Goal: Book appointment/travel/reservation

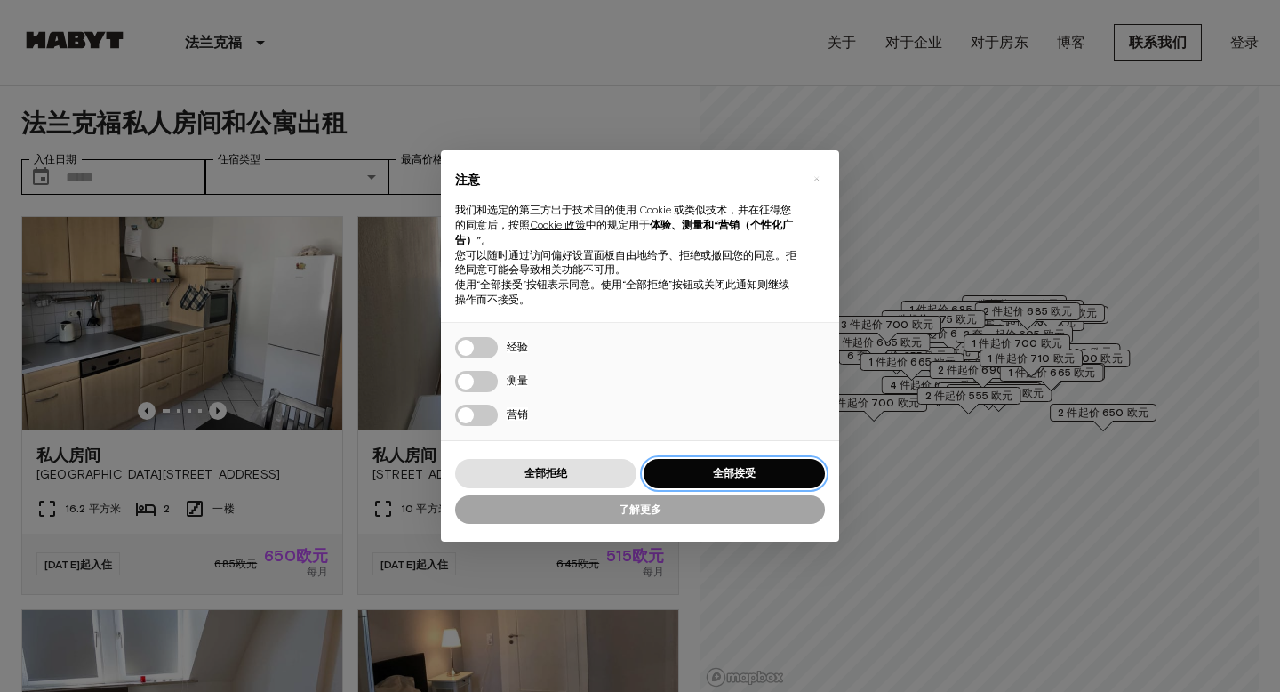
click at [745, 475] on font "全部接受" at bounding box center [734, 472] width 43 height 13
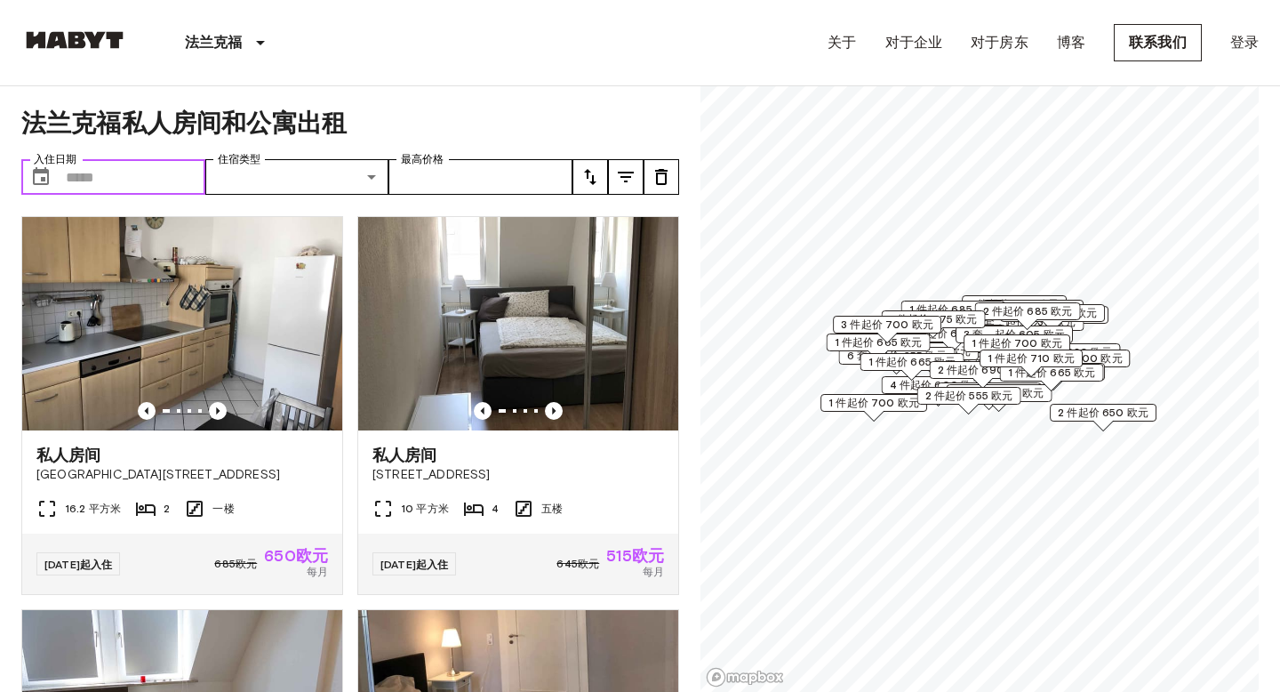
click at [127, 165] on input "入住日期" at bounding box center [136, 177] width 140 height 36
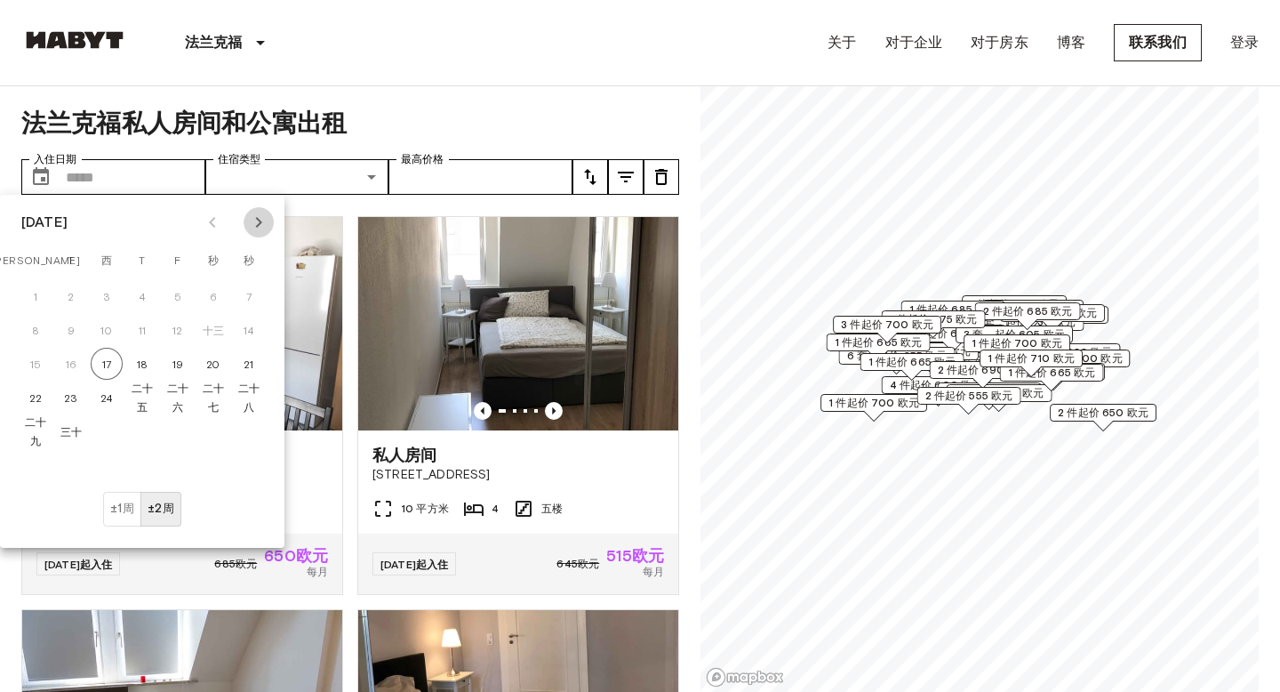
click at [260, 217] on icon "下个月" at bounding box center [258, 222] width 21 height 21
click at [107, 296] on font "1" at bounding box center [107, 296] width 4 height 13
type input "**********"
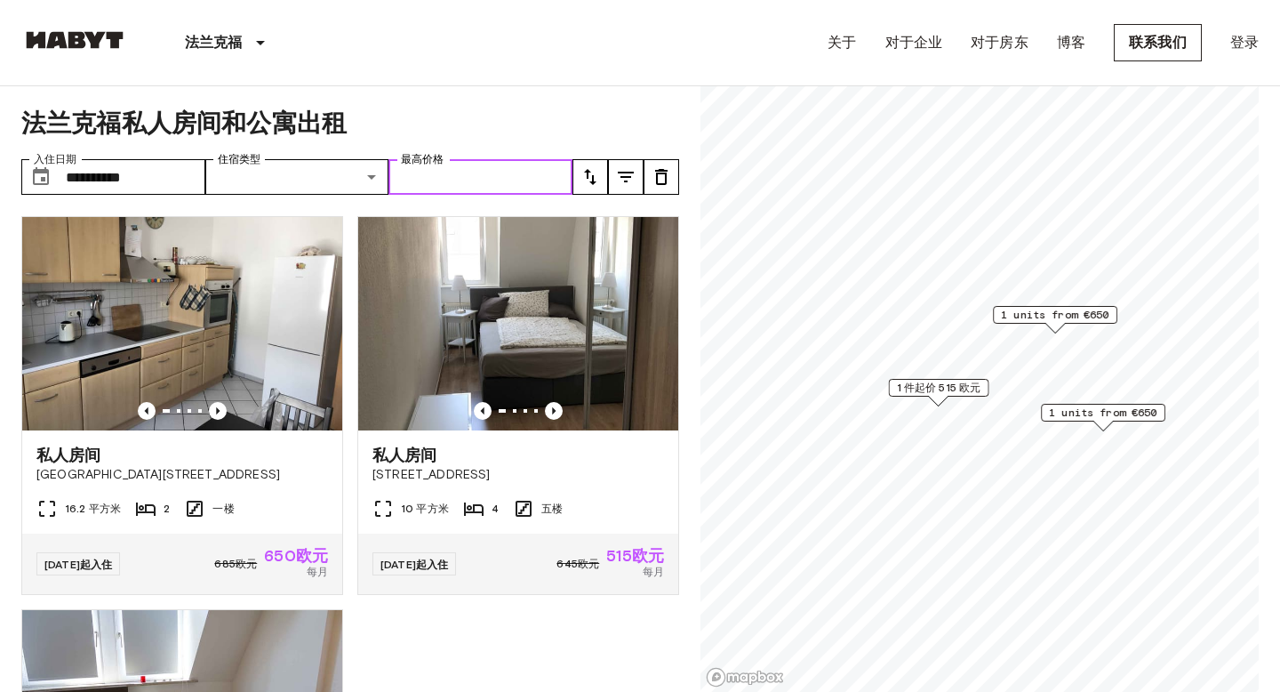
click at [559, 168] on input "最高价格" at bounding box center [480, 177] width 184 height 36
click at [578, 170] on button "调" at bounding box center [590, 177] width 36 height 36
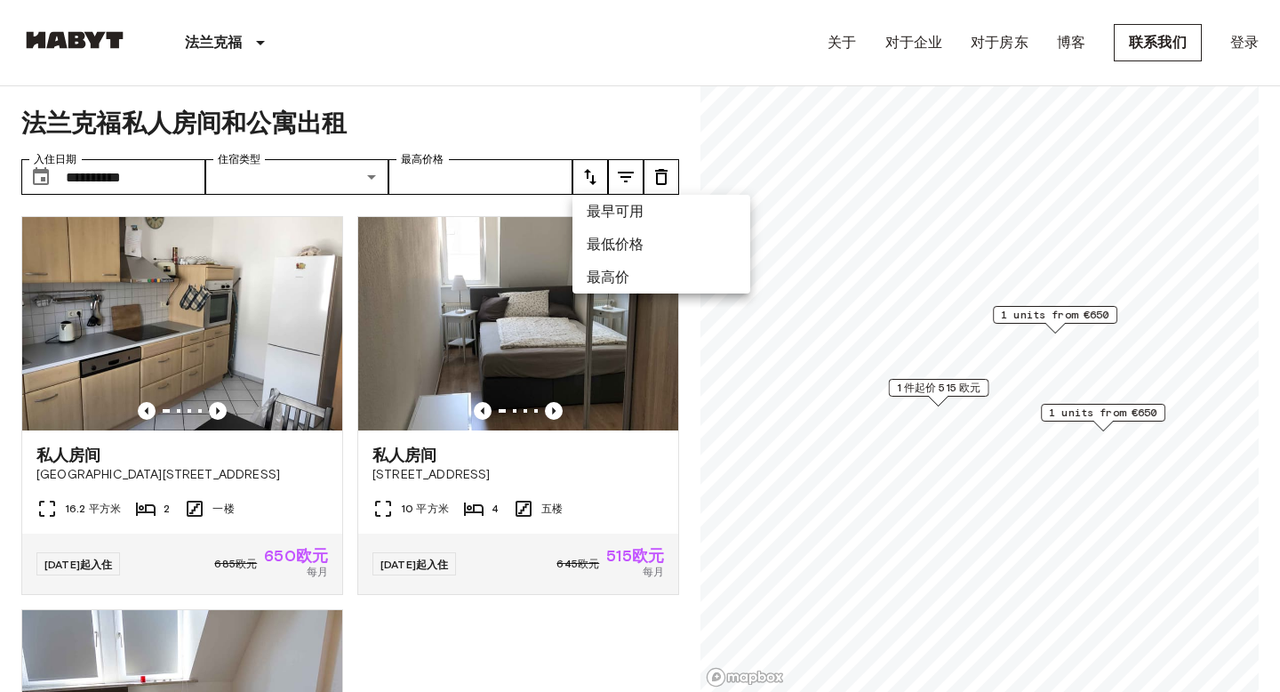
click at [491, 168] on div at bounding box center [640, 346] width 1280 height 692
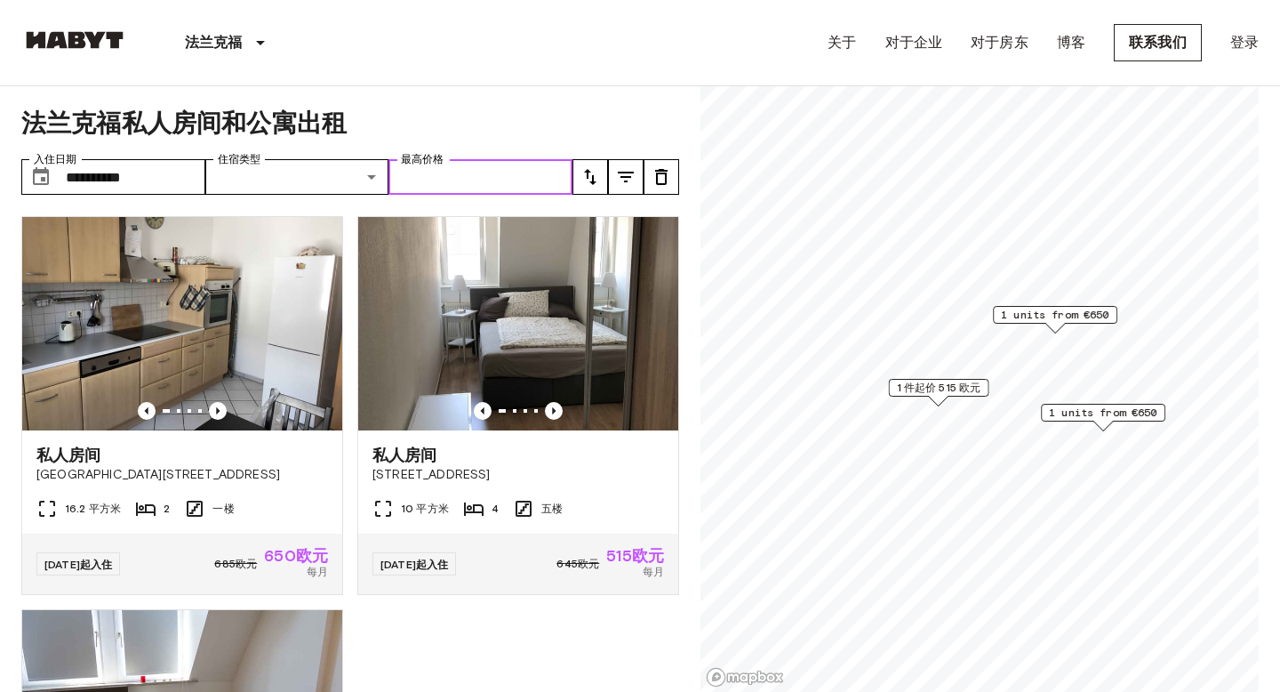
click at [442, 174] on input "最高价格" at bounding box center [480, 177] width 184 height 36
click at [556, 411] on icon "上一张图片" at bounding box center [554, 410] width 4 height 7
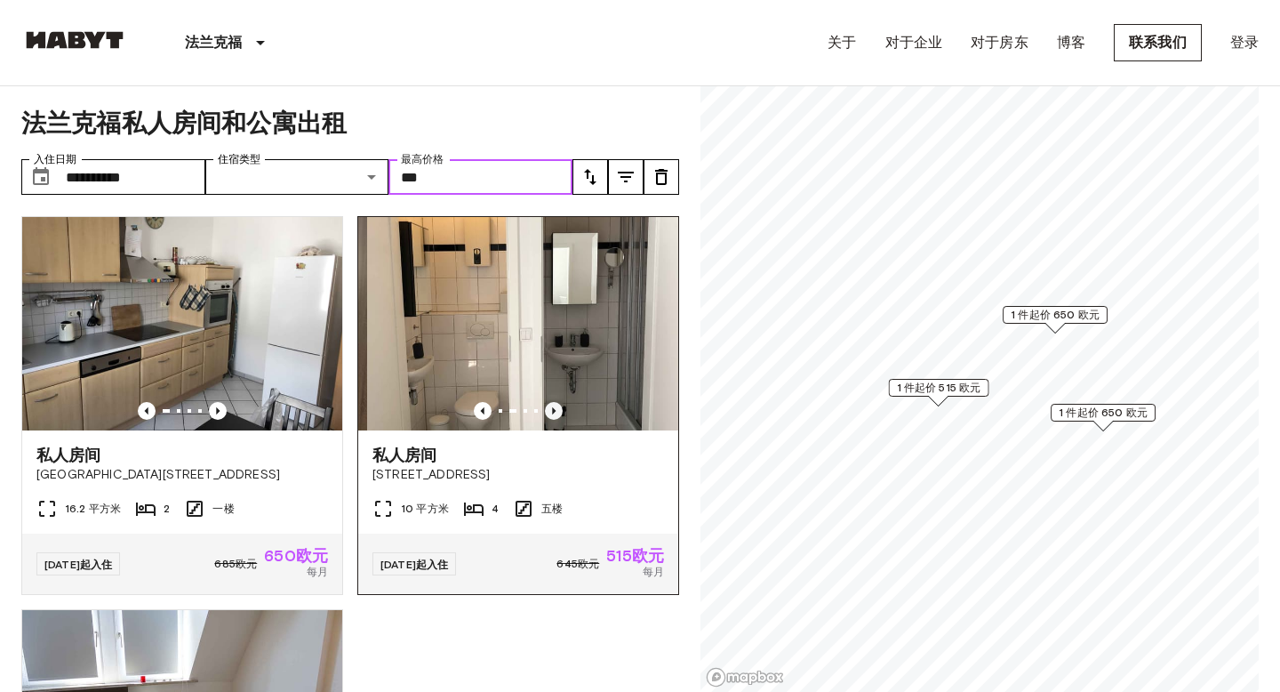
click at [556, 411] on icon "上一张图片" at bounding box center [554, 410] width 4 height 7
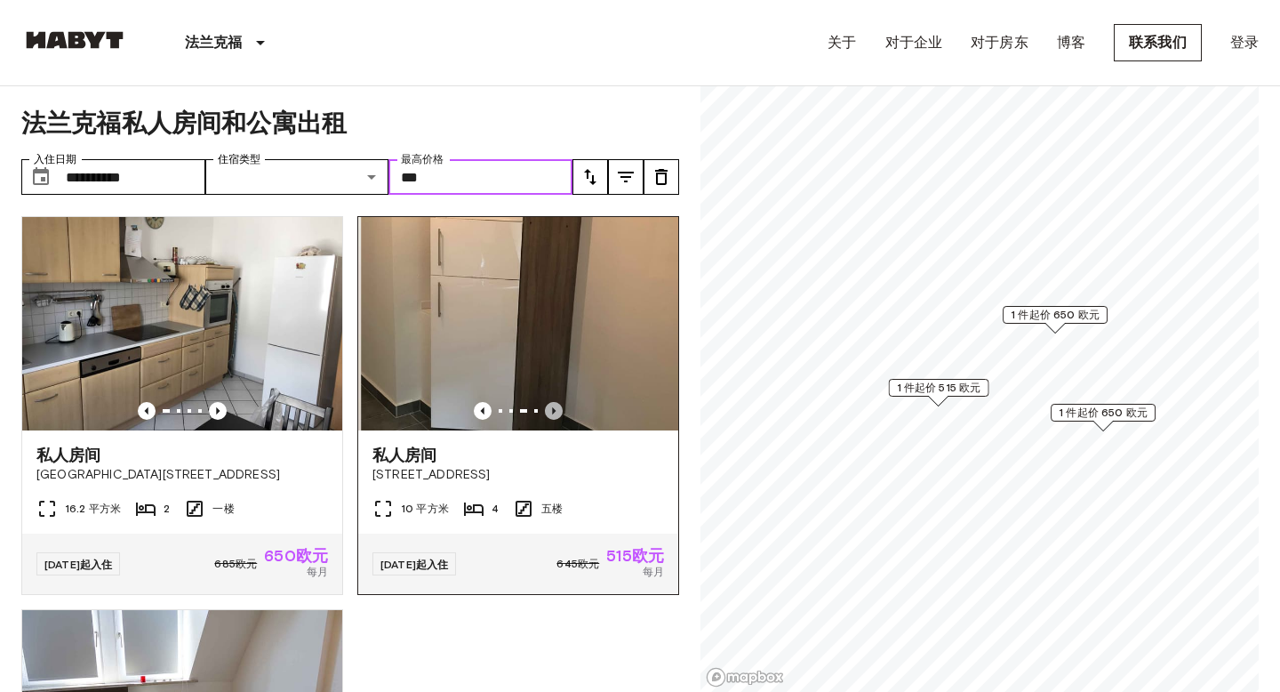
click at [556, 411] on icon "上一张图片" at bounding box center [554, 410] width 4 height 7
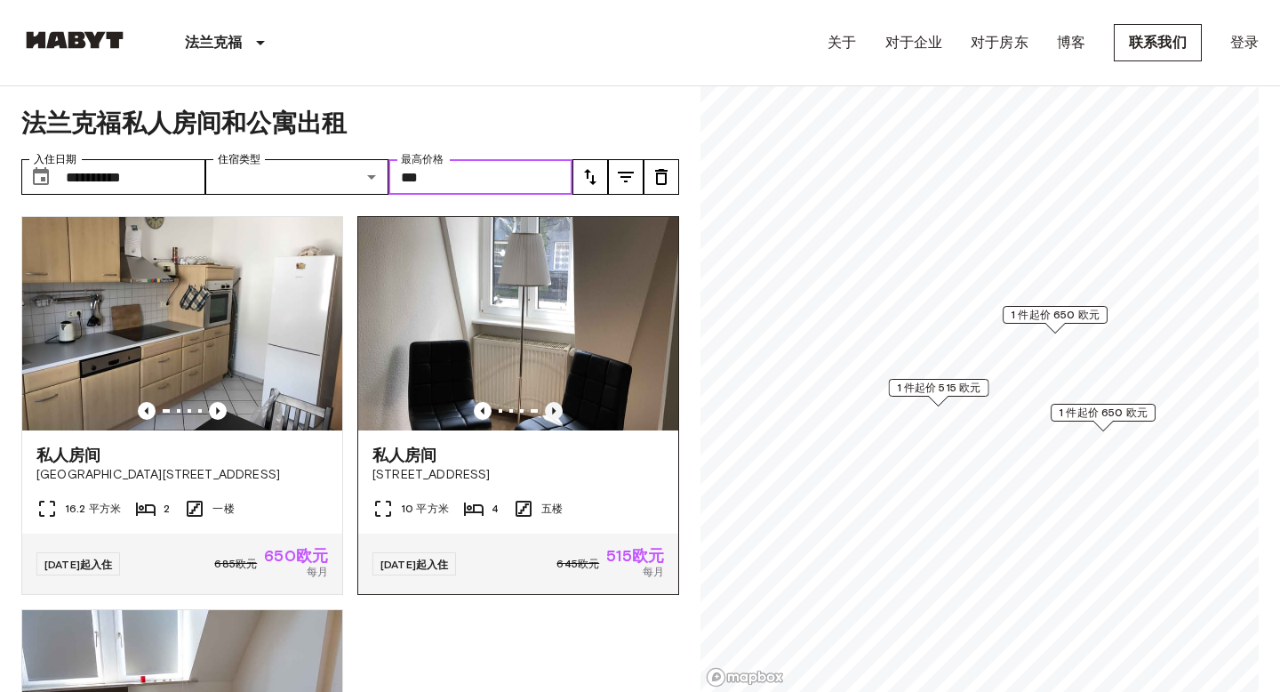
type input "***"
